Goal: Task Accomplishment & Management: Use online tool/utility

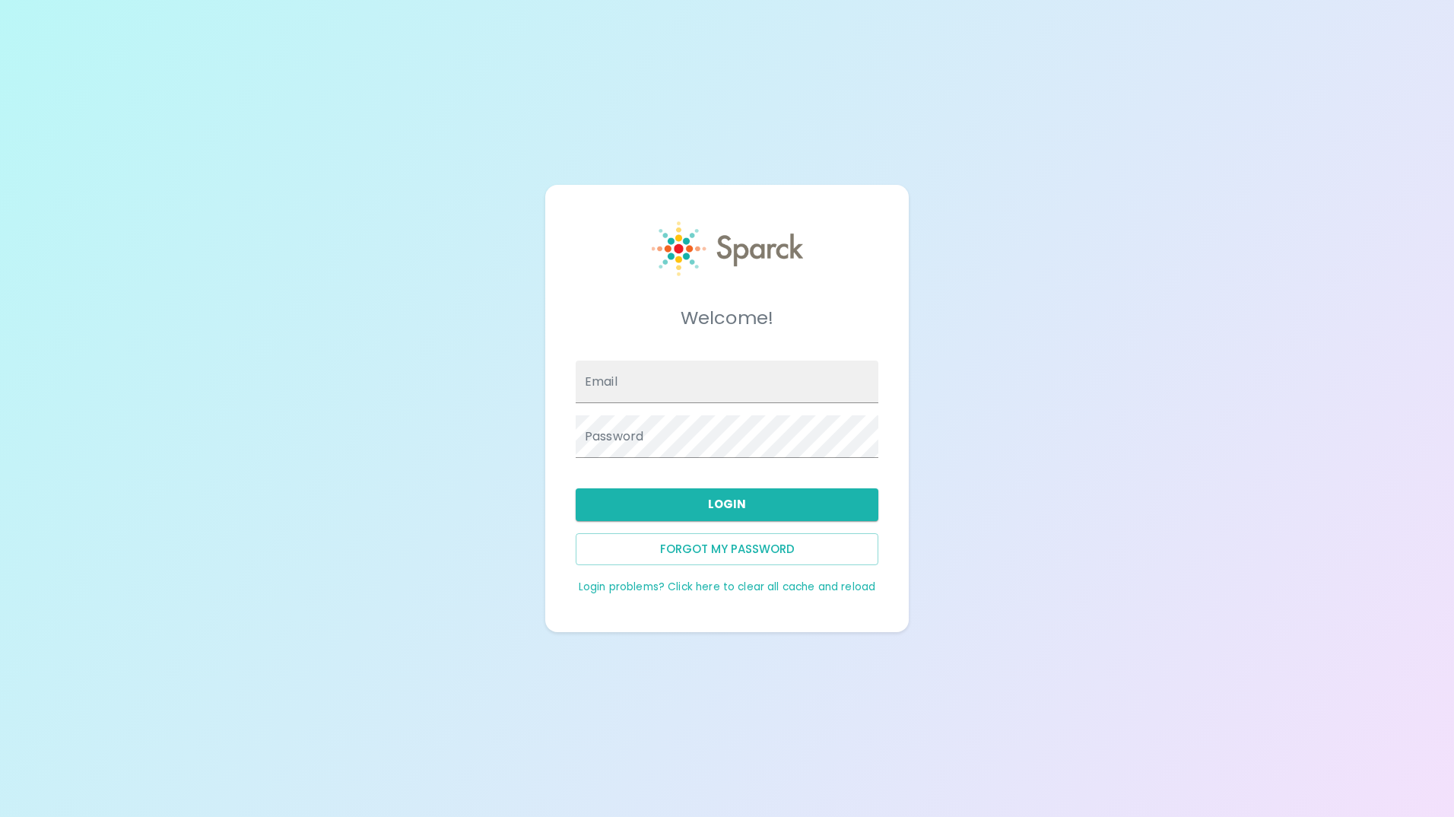
type input "[EMAIL_ADDRESS][DOMAIN_NAME]"
click at [796, 479] on div "Login" at bounding box center [720, 498] width 315 height 44
click at [795, 494] on button "Login" at bounding box center [727, 504] width 303 height 32
